Goal: Find specific page/section: Find specific page/section

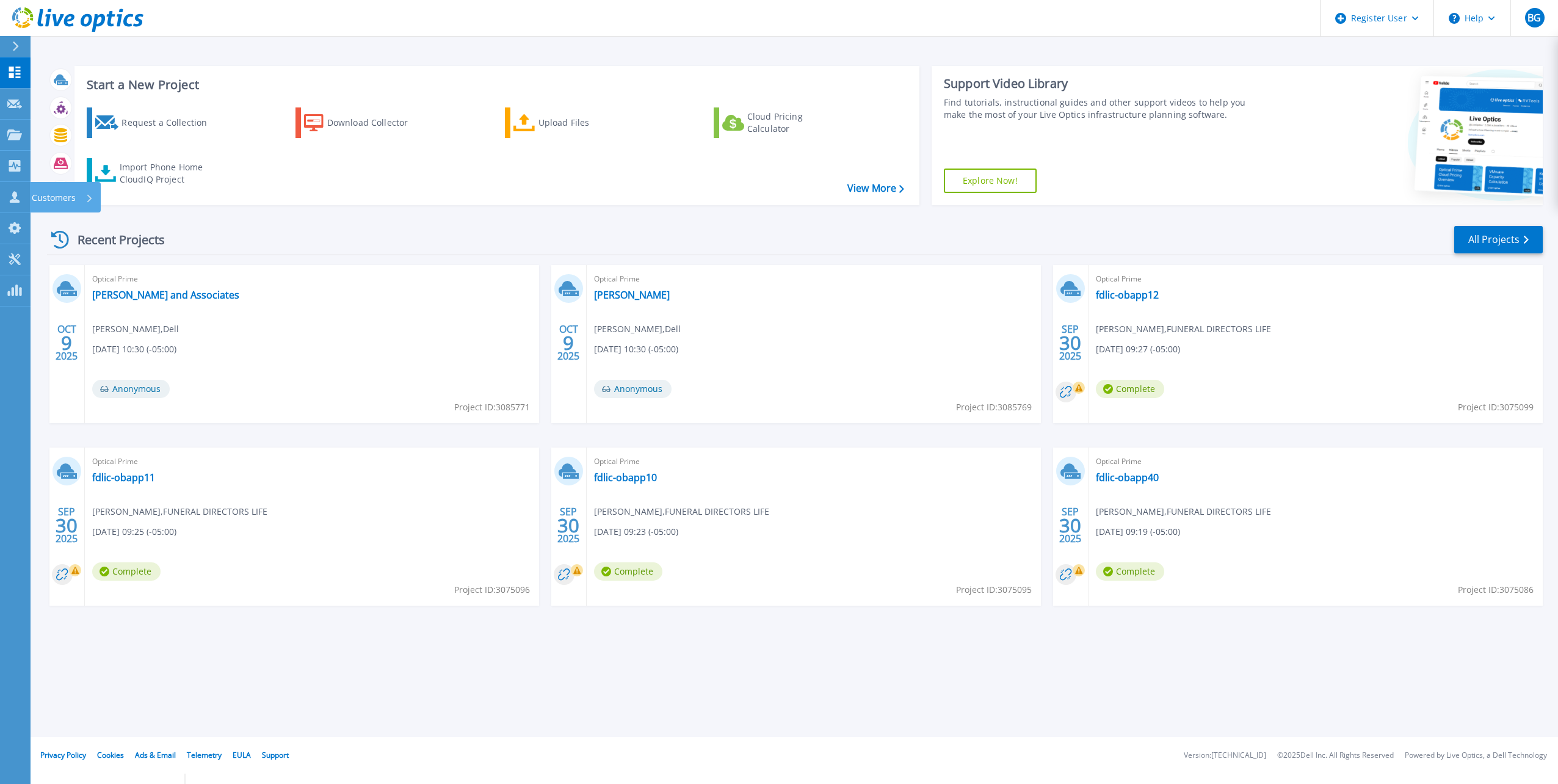
drag, startPoint x: 19, startPoint y: 191, endPoint x: 69, endPoint y: 218, distance: 56.8
click at [19, 191] on icon at bounding box center [15, 197] width 15 height 12
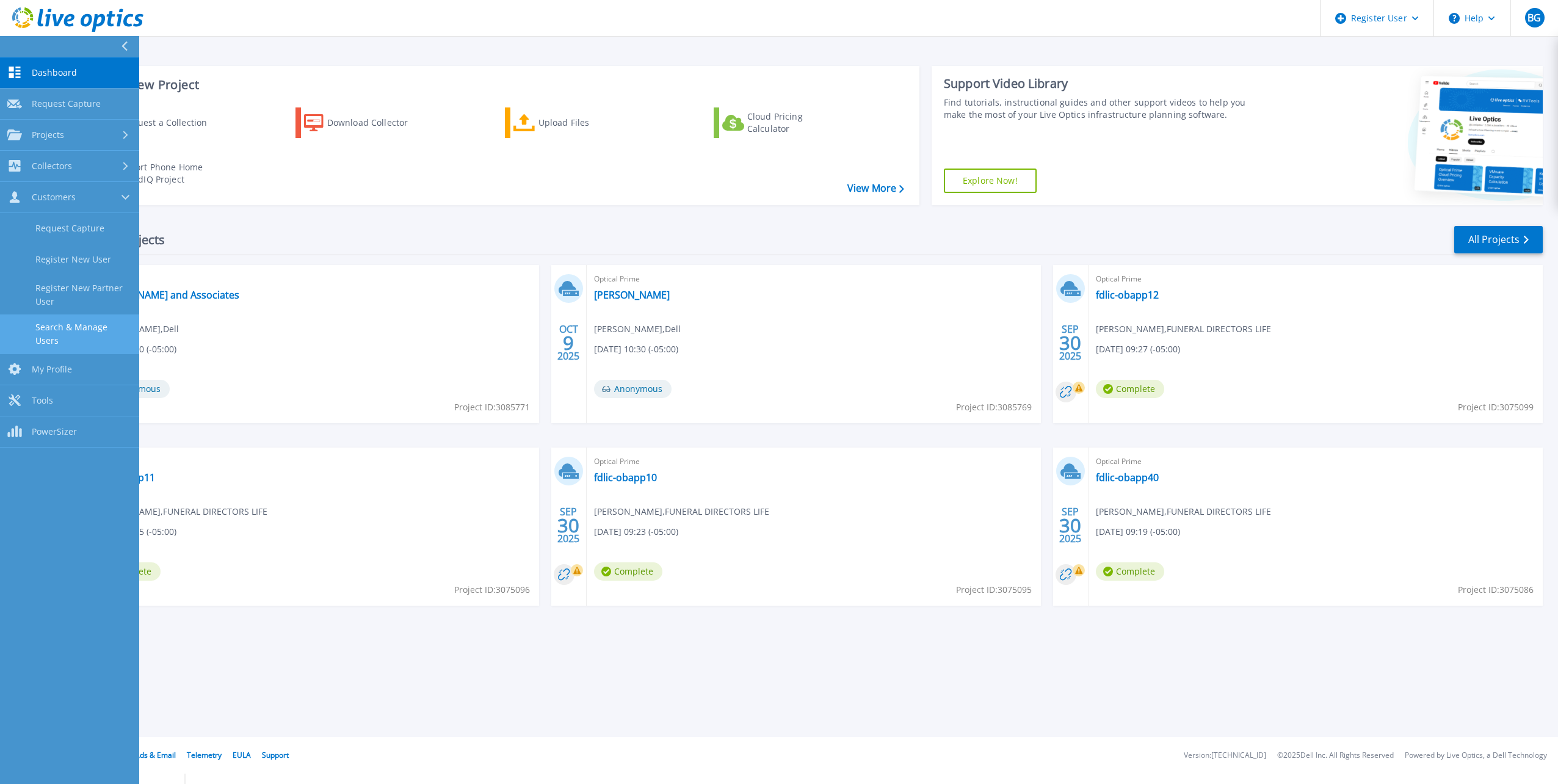
click at [85, 323] on link "Search & Manage Users" at bounding box center [69, 334] width 139 height 39
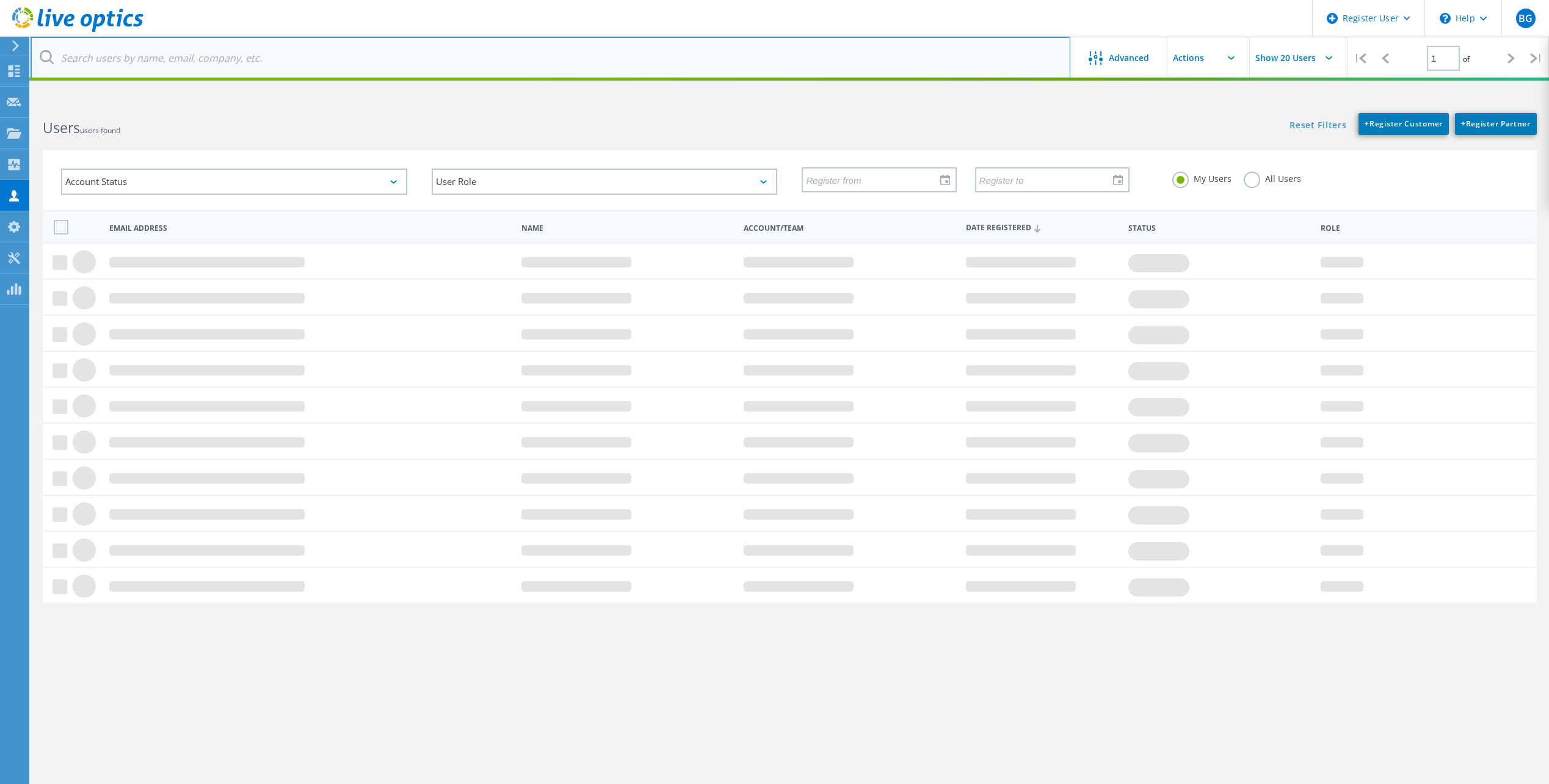
click at [178, 53] on input "text" at bounding box center [551, 58] width 1040 height 43
paste input "Mark Maschka <mark.maschka@funeraldirectorslife.com>"
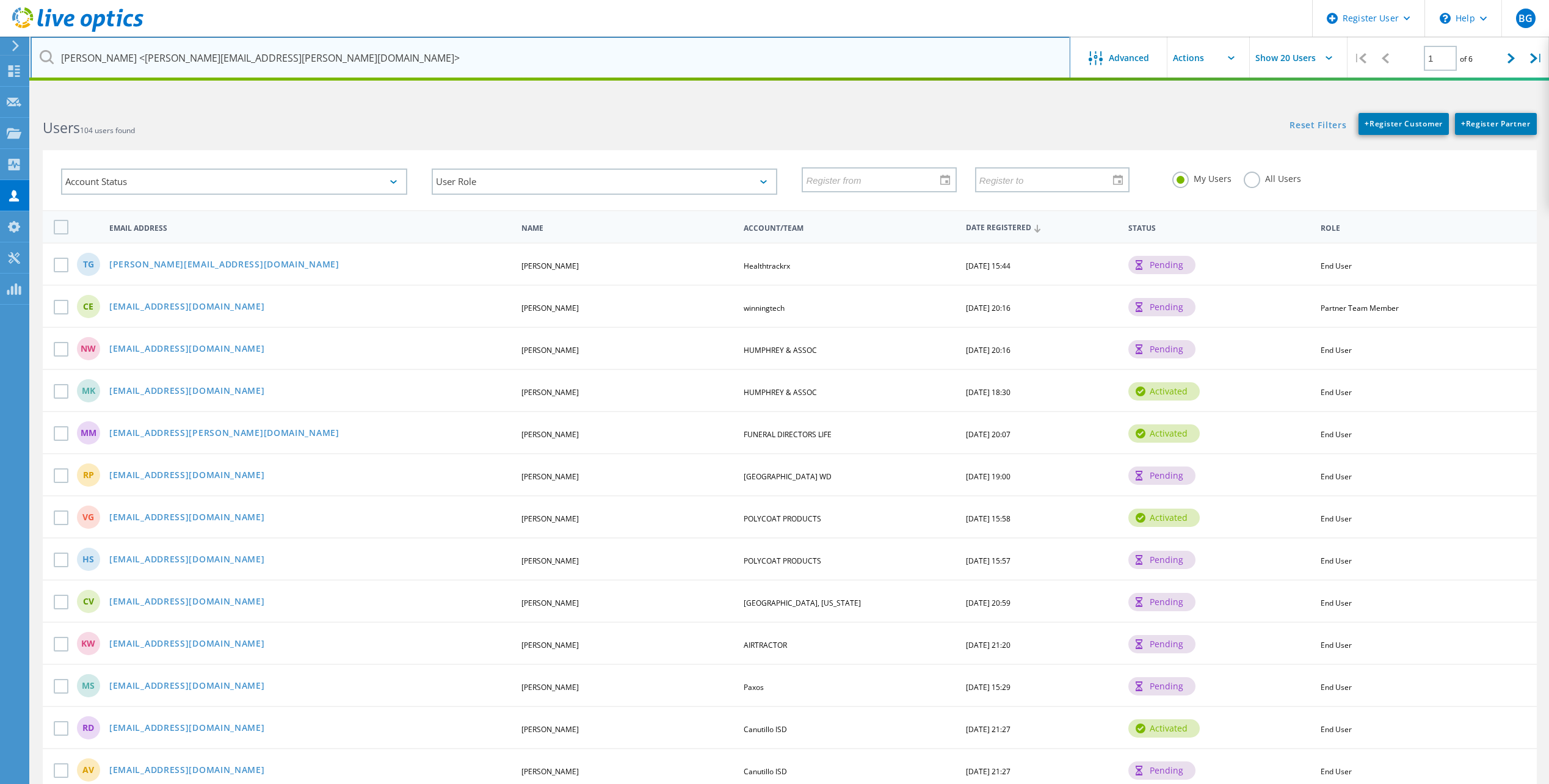
click at [135, 54] on input "Mark Maschka <mark.maschka@funeraldirectorslife.com>" at bounding box center [551, 58] width 1040 height 43
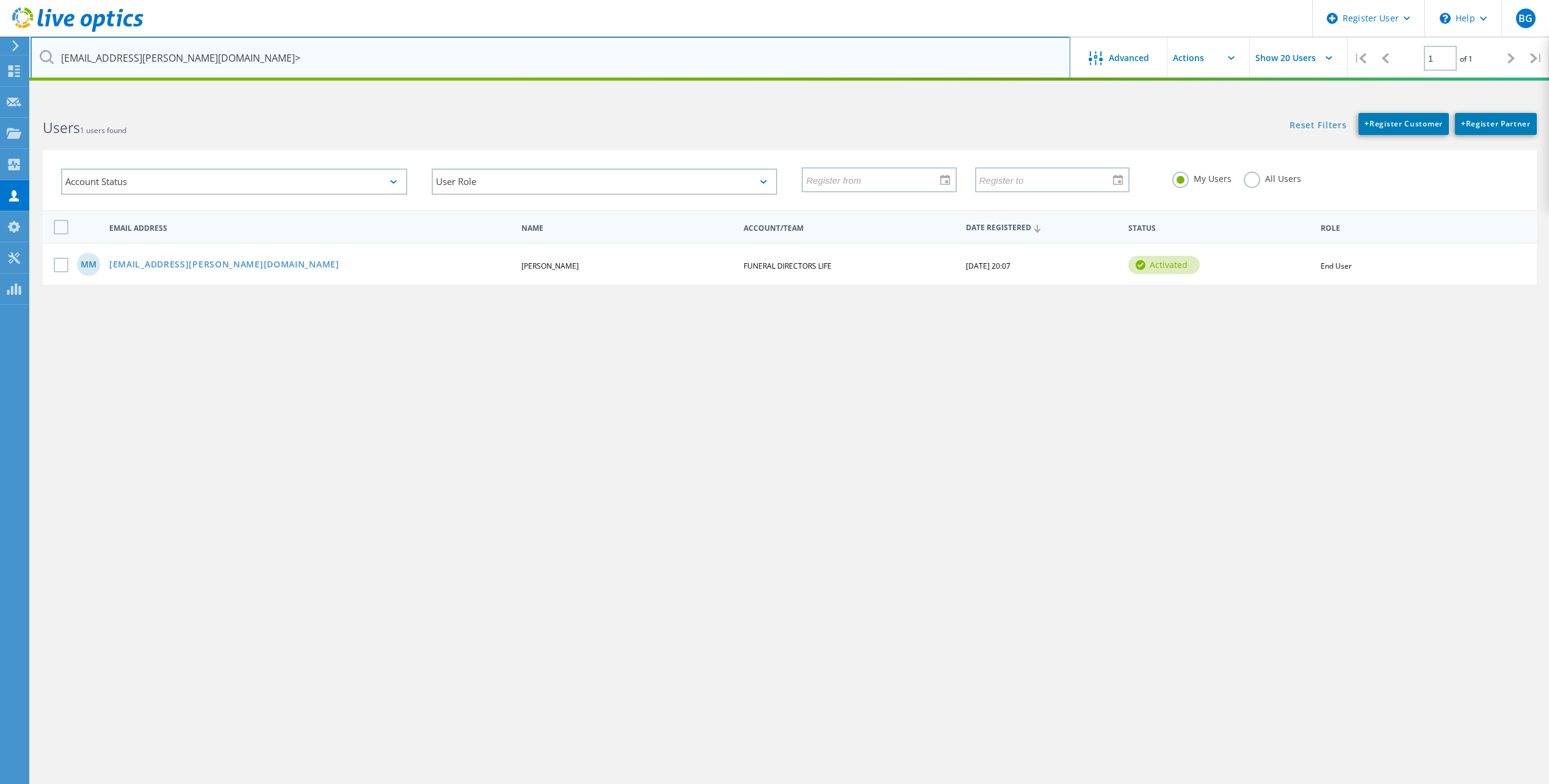
click at [279, 54] on input "mark.maschka@funeraldirectorslife.com>" at bounding box center [551, 58] width 1040 height 43
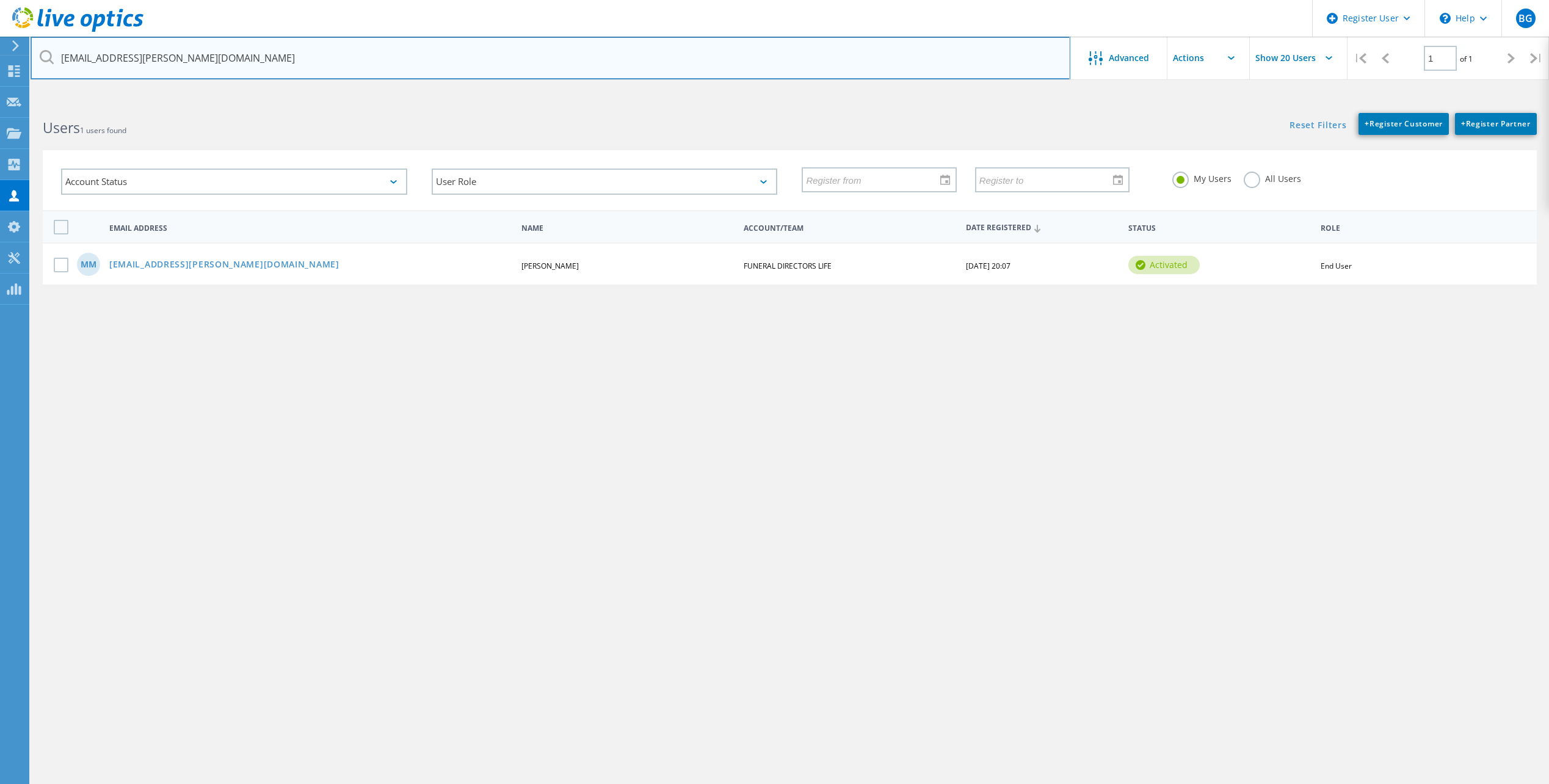
type input "[EMAIL_ADDRESS][PERSON_NAME][DOMAIN_NAME]"
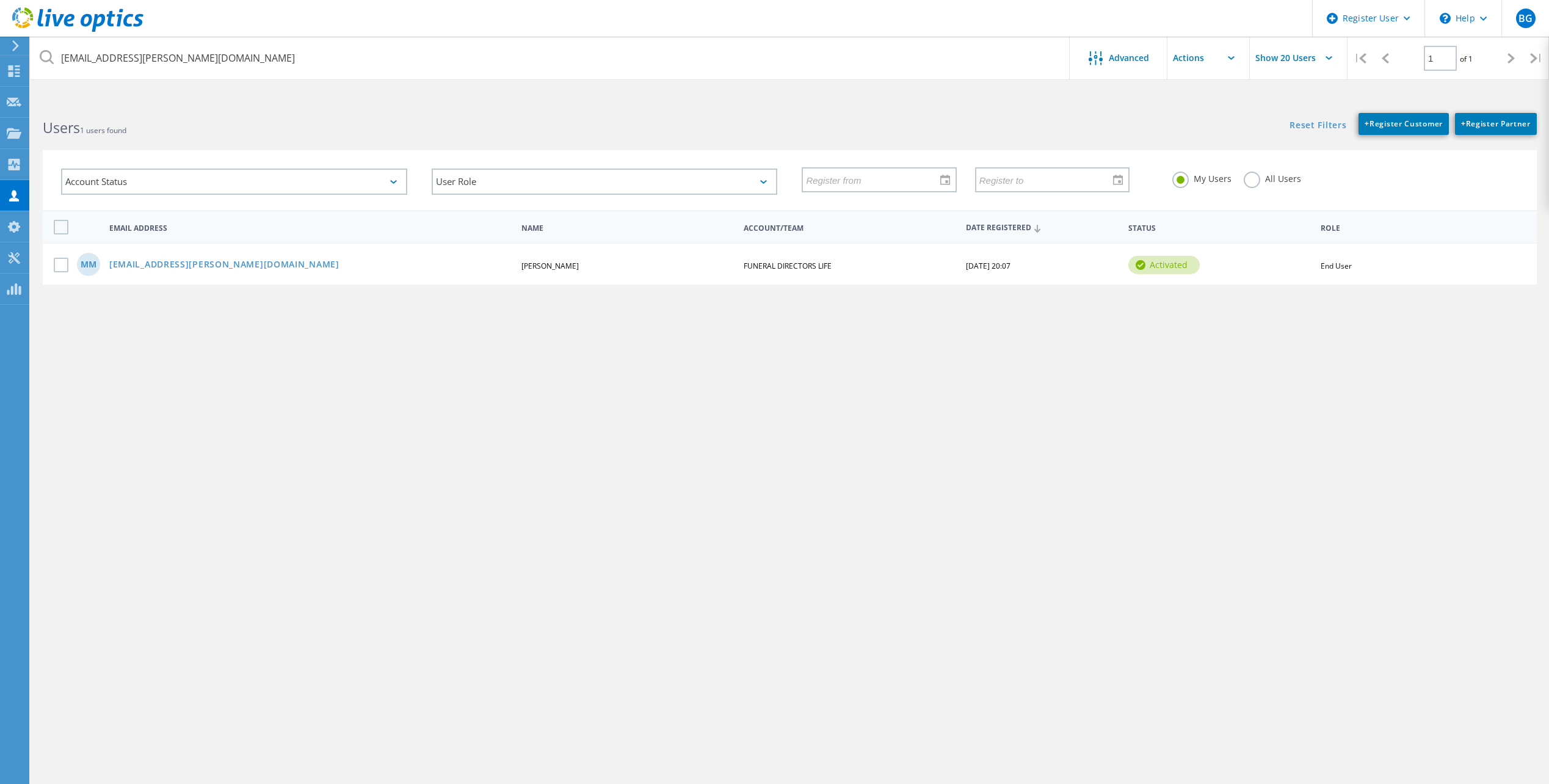
click at [500, 96] on html "Register User \n Help Explore Helpful Articles Contact Support BG Dell User Bra…" at bounding box center [774, 461] width 1549 height 921
click at [225, 265] on link "[EMAIL_ADDRESS][PERSON_NAME][DOMAIN_NAME]" at bounding box center [224, 265] width 230 height 10
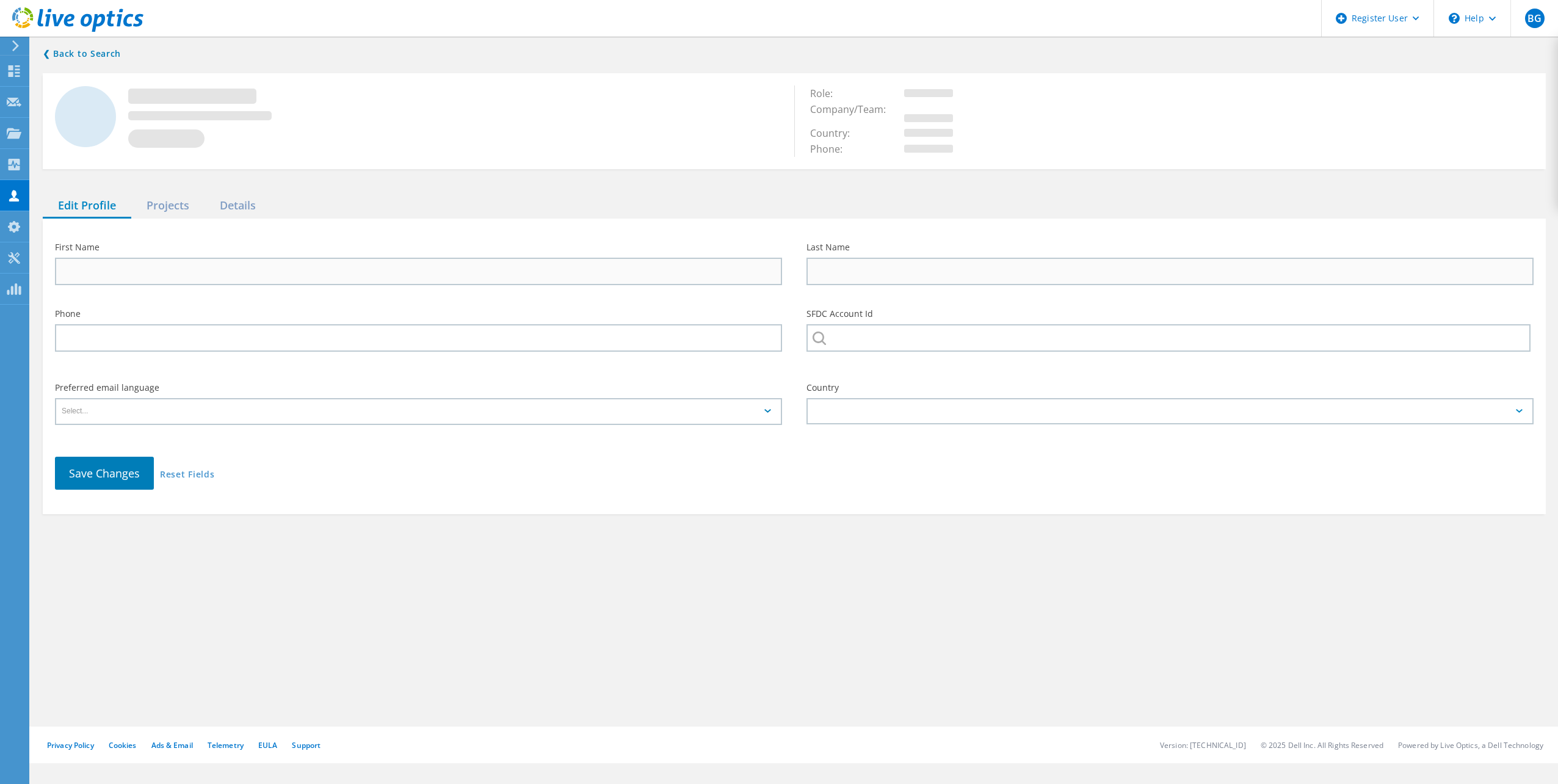
type input "mark"
type input "[PERSON_NAME]"
type input "FUNERAL DIRECTORS LIFE"
type input "English"
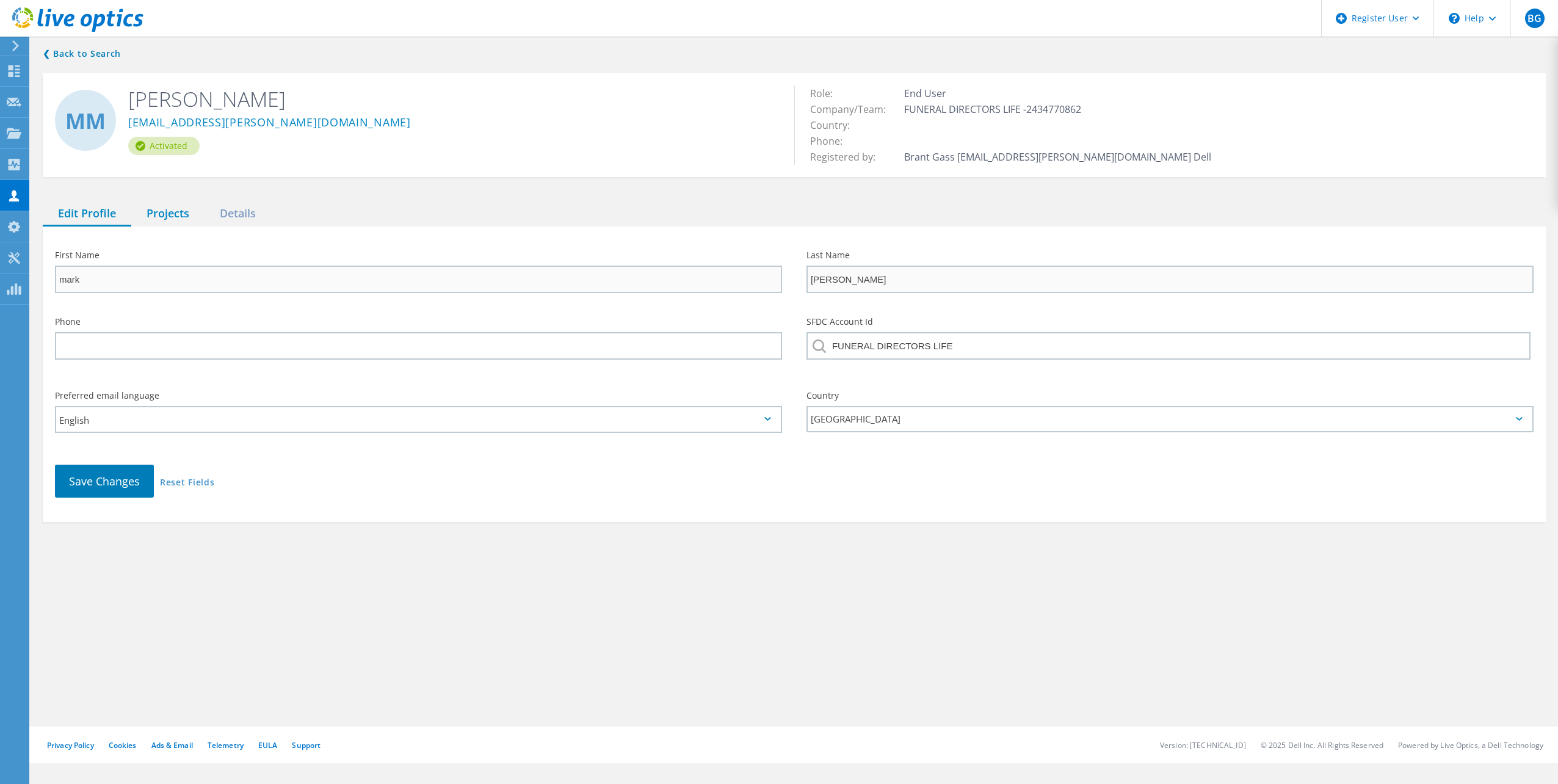
click at [183, 213] on div "Projects" at bounding box center [167, 214] width 73 height 25
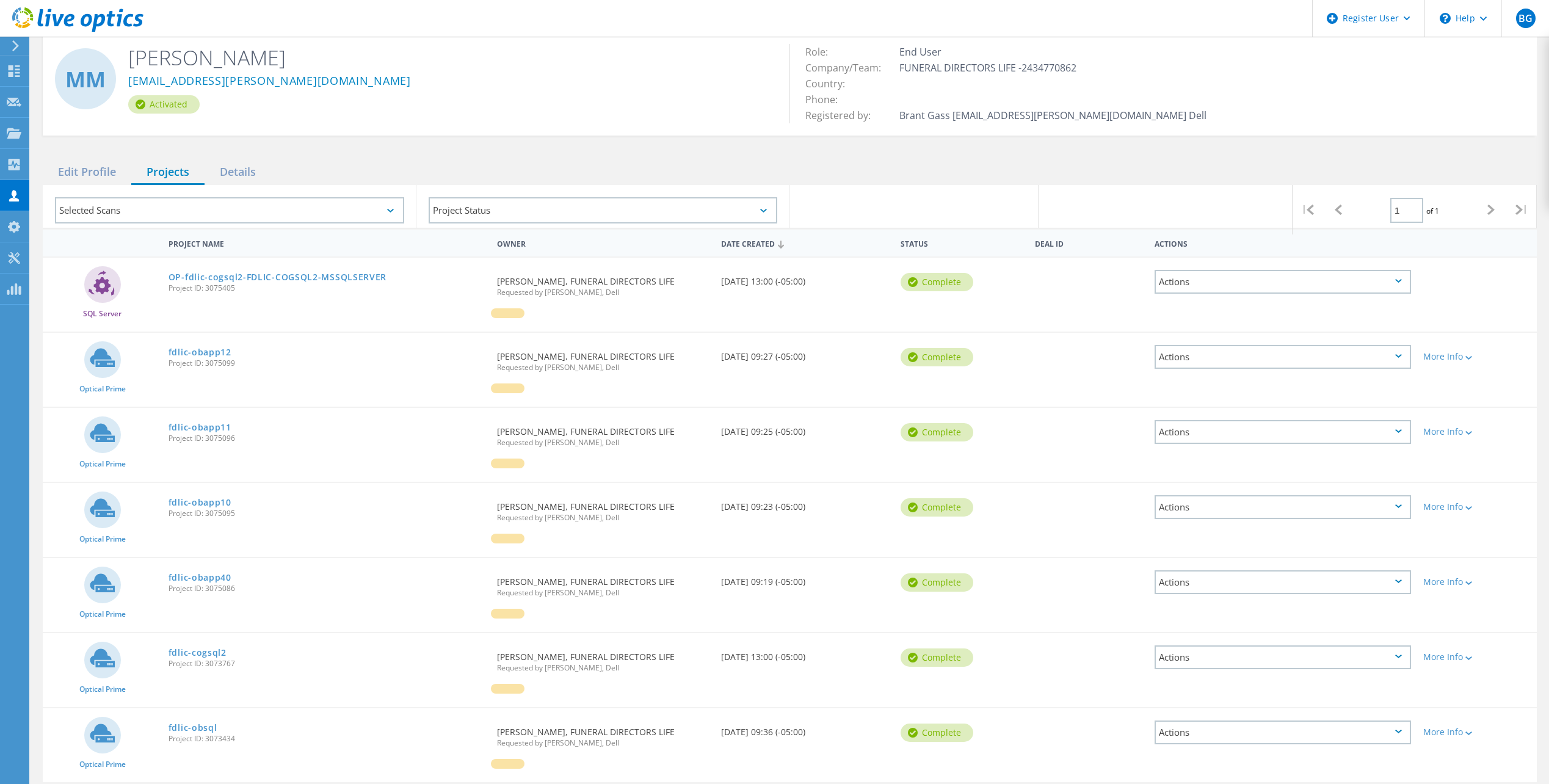
scroll to position [88, 0]
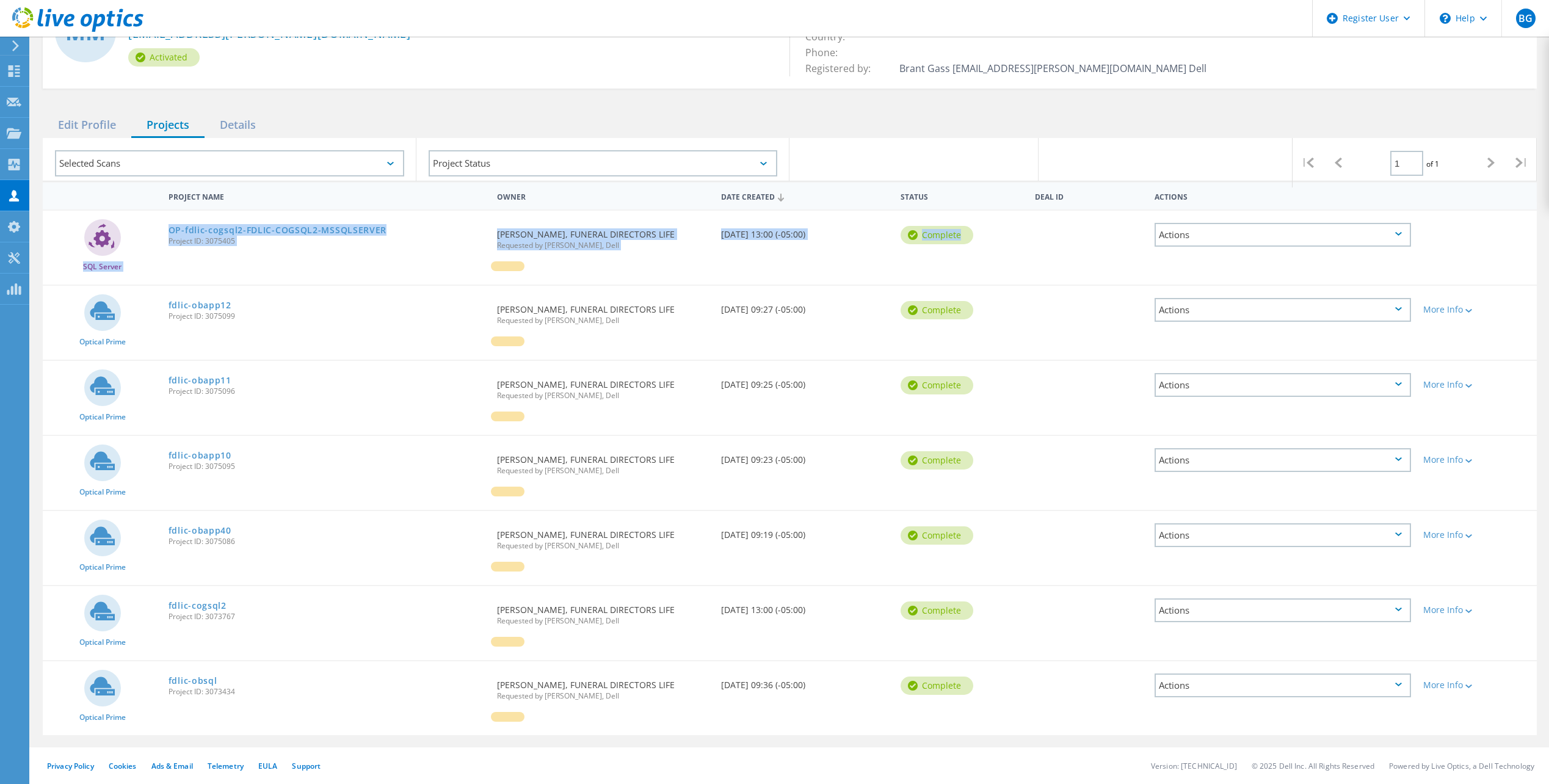
drag, startPoint x: 130, startPoint y: 220, endPoint x: 970, endPoint y: 262, distance: 841.0
click at [970, 262] on div "SQL Server OP-fdlic-cogsql2-FDLIC-COGSQL2-MSSQLSERVER Project ID: 3075405 Reque…" at bounding box center [790, 248] width 1494 height 74
click at [191, 680] on link "fdlic-obsql" at bounding box center [192, 680] width 49 height 9
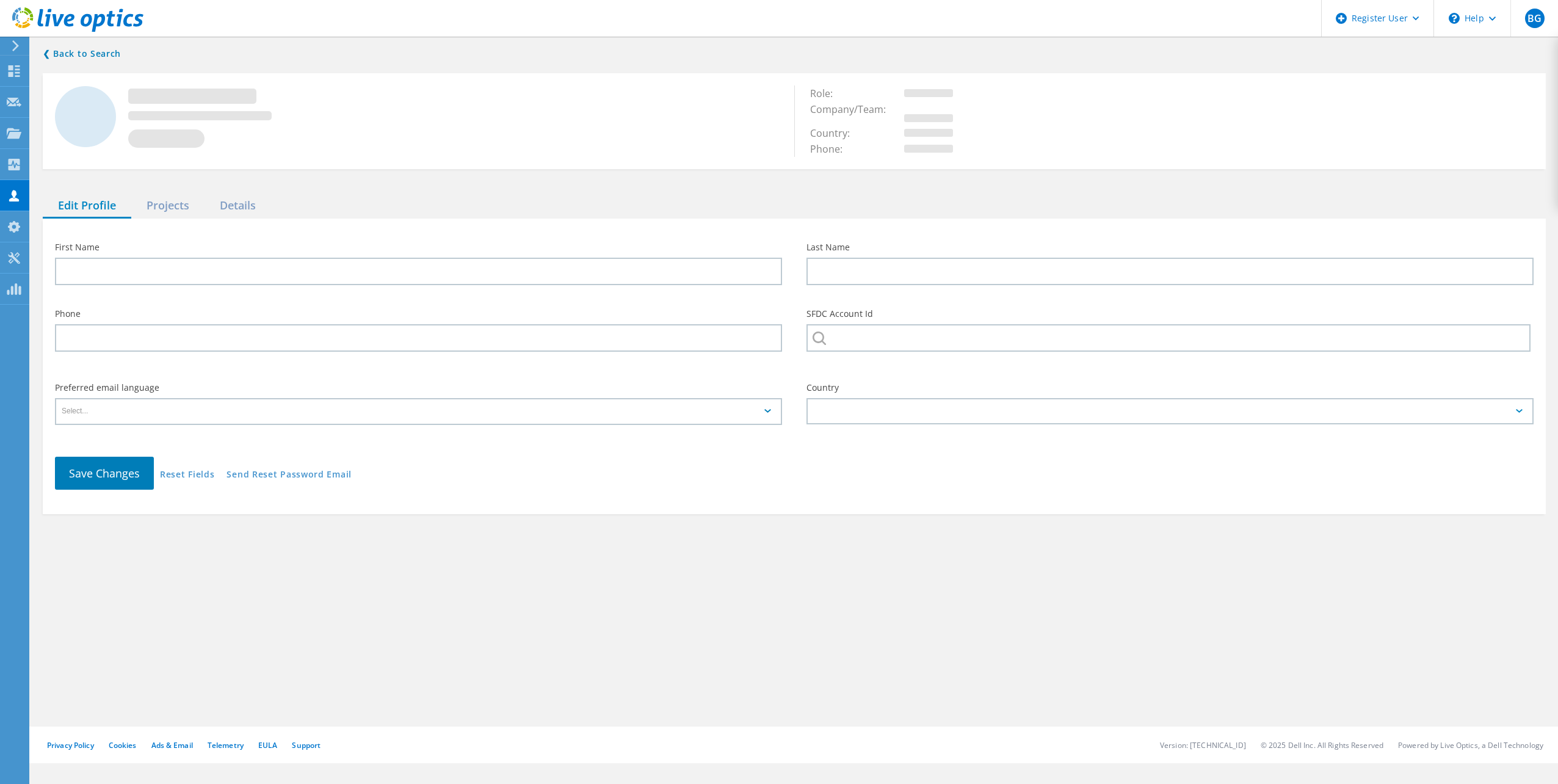
type input "mark"
type input "[PERSON_NAME]"
type input "FUNERAL DIRECTORS LIFE"
type input "English"
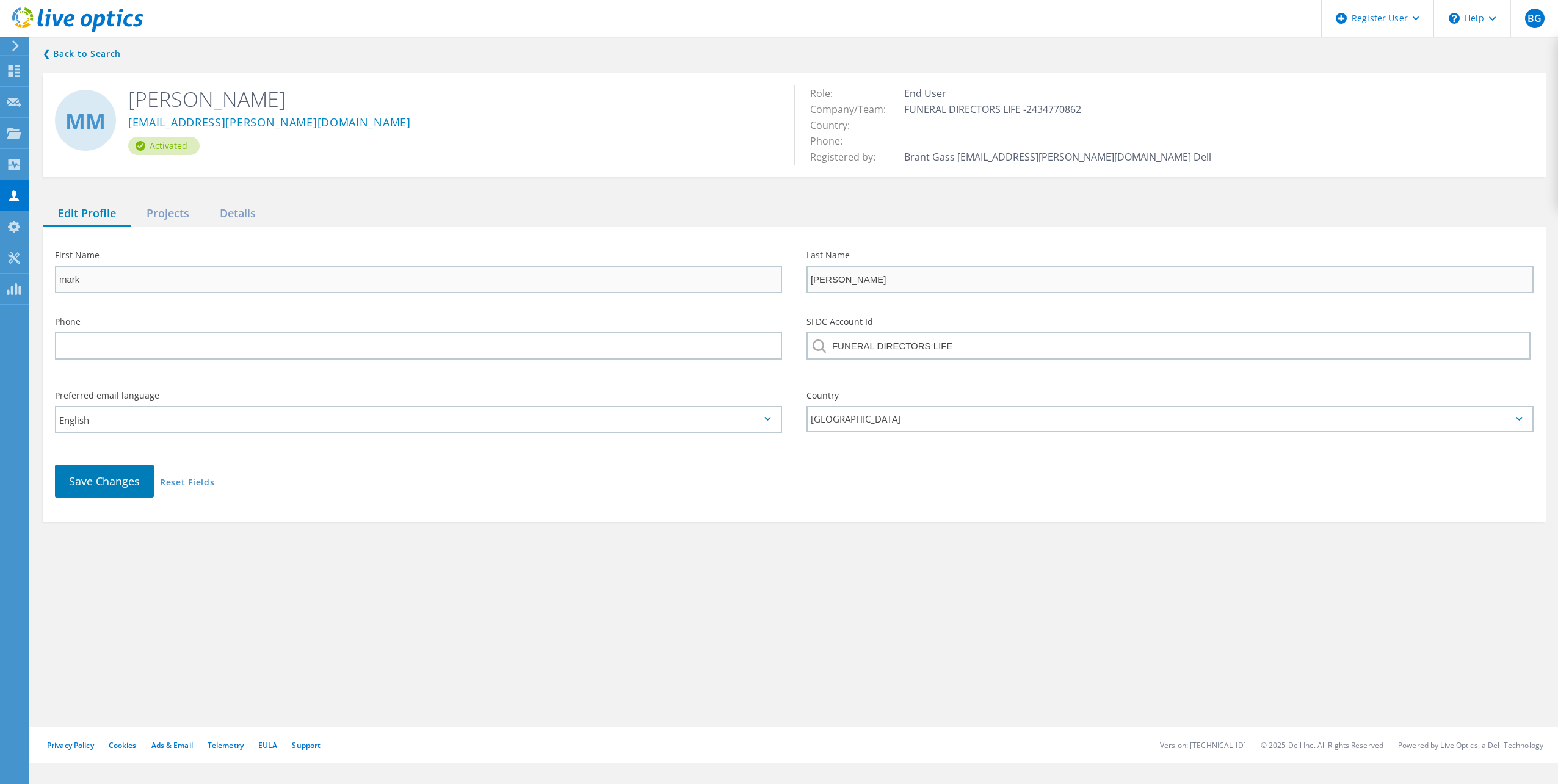
click at [160, 190] on div "❮ Back to Search mm mark maschka mark.maschka@funeraldirectorslife.com Activate…" at bounding box center [794, 284] width 1527 height 500
click at [162, 200] on div "❮ Back to Search mm mark maschka mark.maschka@funeraldirectorslife.com Activate…" at bounding box center [794, 284] width 1527 height 500
click at [164, 210] on div "Projects" at bounding box center [167, 214] width 73 height 25
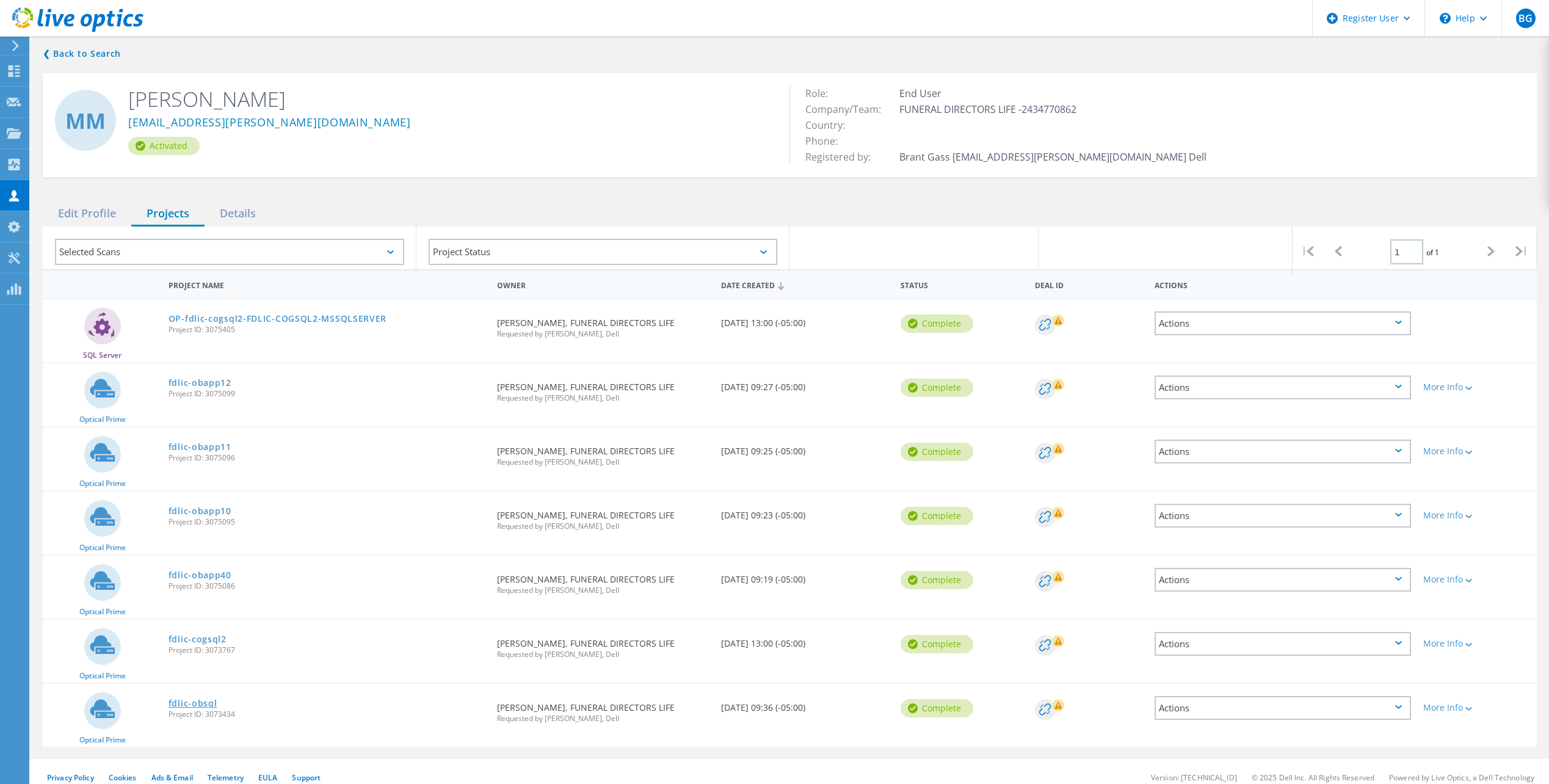
scroll to position [12, 0]
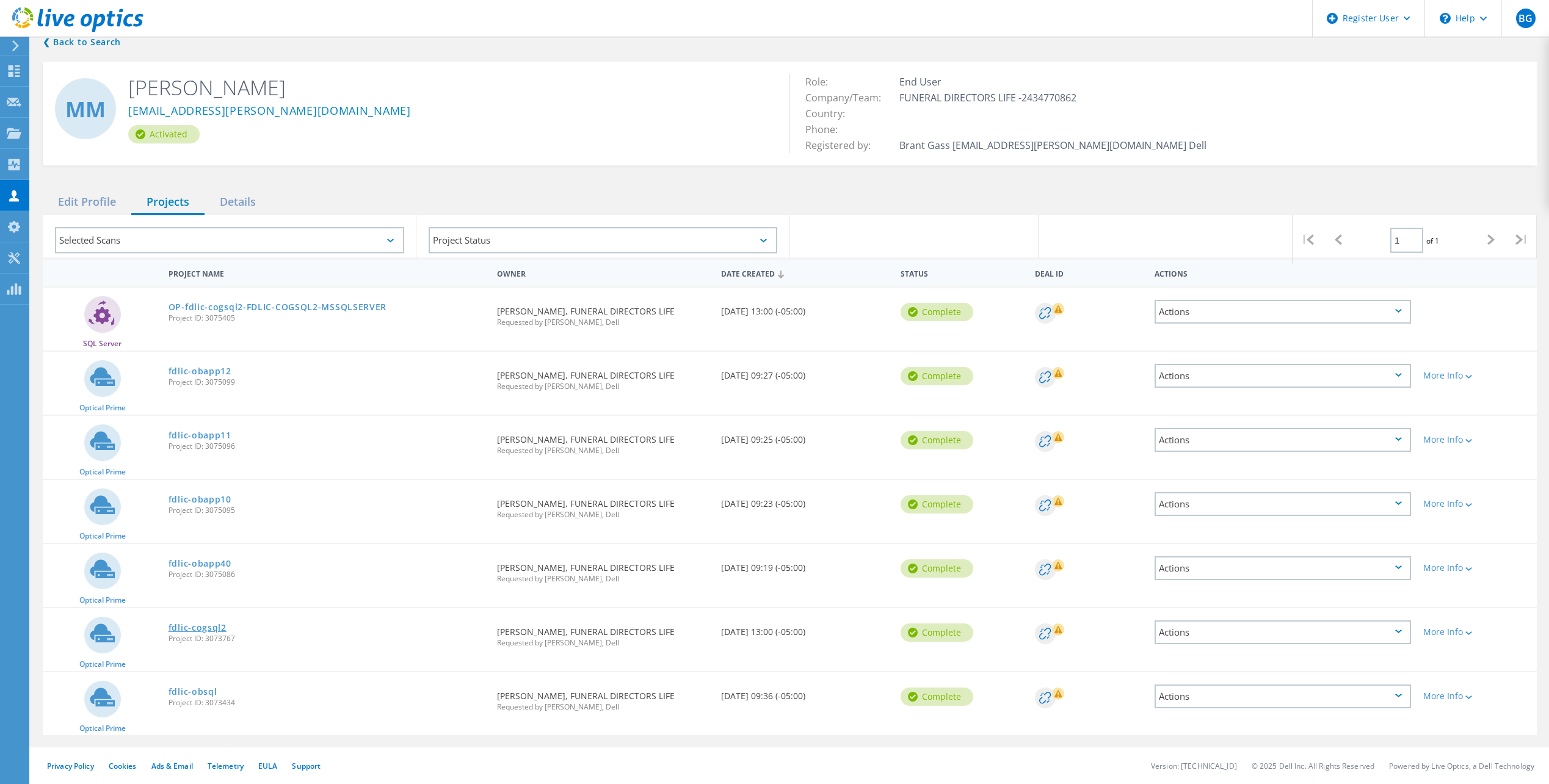
click at [199, 629] on link "fdlic-cogsql2" at bounding box center [197, 628] width 58 height 9
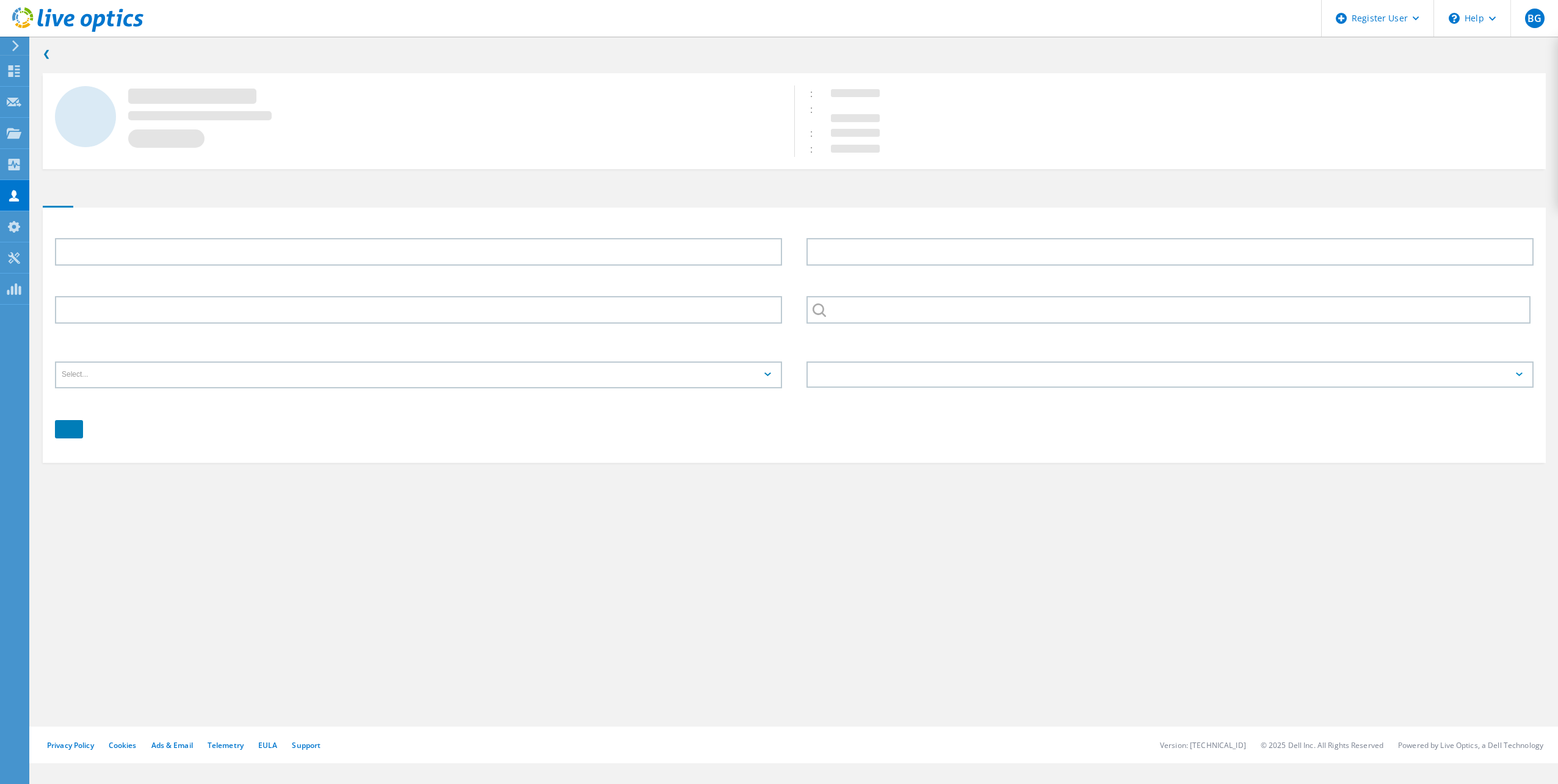
type input "mark"
type input "[PERSON_NAME]"
type input "FUNERAL DIRECTORS LIFE"
type input "English"
